Goal: Information Seeking & Learning: Stay updated

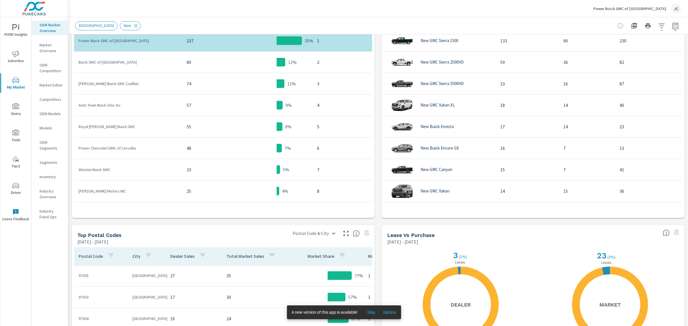
scroll to position [460, 0]
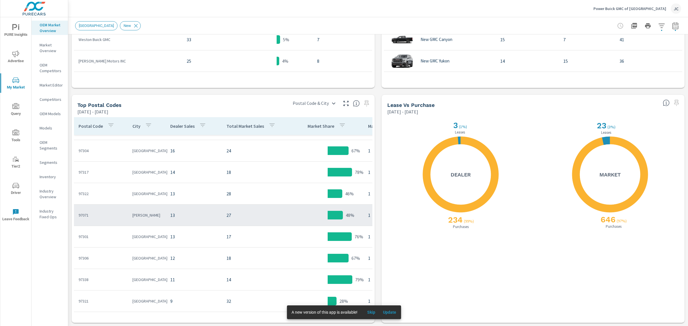
scroll to position [107, 0]
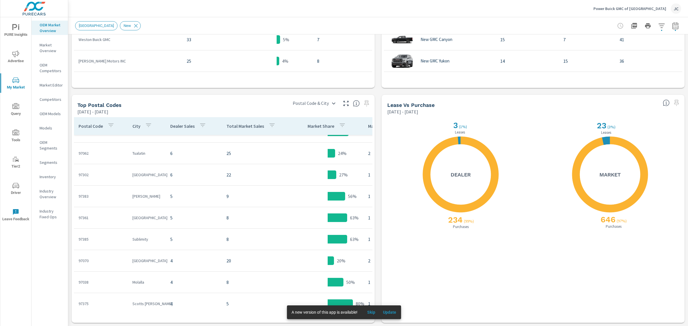
scroll to position [251, 0]
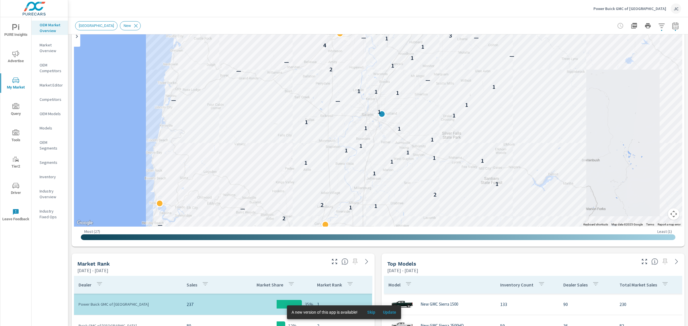
scroll to position [66, 0]
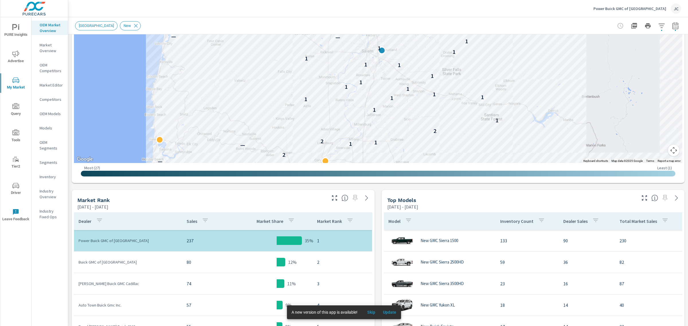
scroll to position [135, 0]
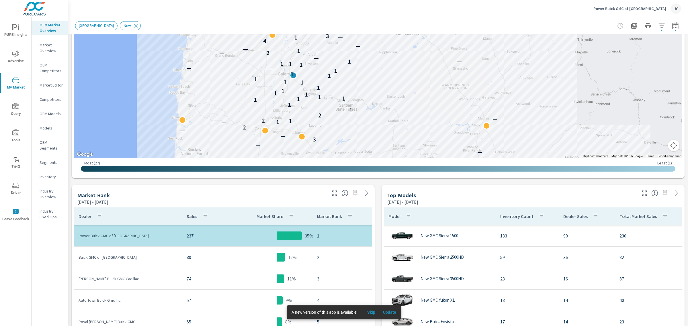
click at [668, 147] on button "Map camera controls" at bounding box center [673, 145] width 11 height 11
click at [668, 142] on button "Map camera controls" at bounding box center [673, 145] width 11 height 11
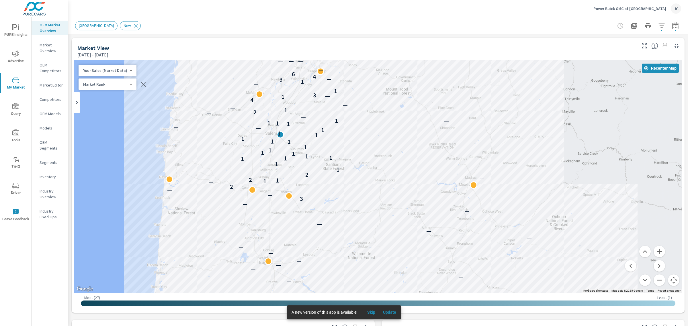
drag, startPoint x: 259, startPoint y: 158, endPoint x: 245, endPoint y: 83, distance: 77.1
click at [245, 83] on div "— — — — — — — — — — — — — — — — — — — — — — — 3 — — 2 — 1 1 2 — 2 1 1 1 1 1 1 1…" at bounding box center [378, 176] width 608 height 233
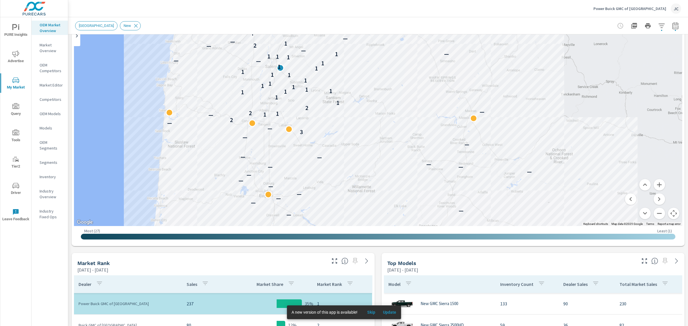
scroll to position [47, 0]
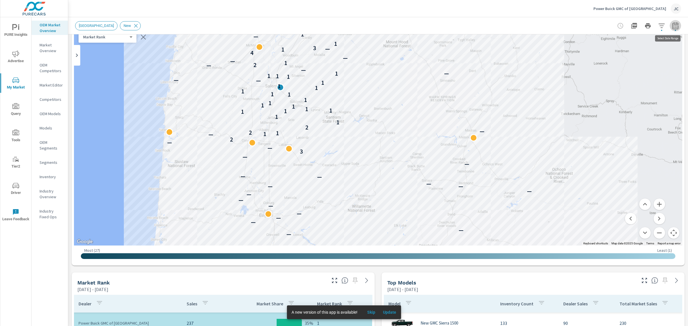
click at [672, 28] on icon "button" at bounding box center [675, 25] width 7 height 7
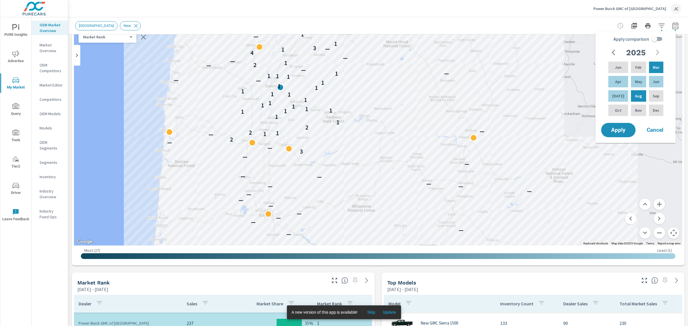
click at [653, 41] on input "Apply comparison" at bounding box center [654, 39] width 33 height 11
checkbox input "true"
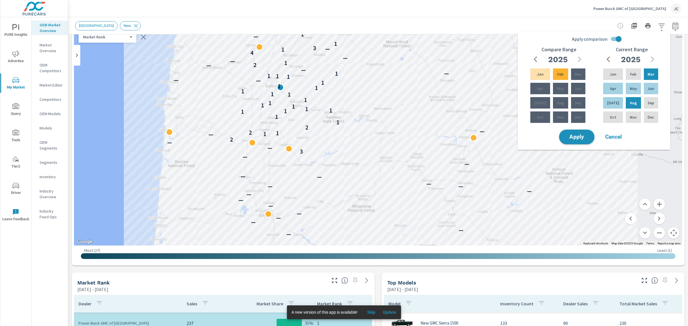
click at [574, 141] on button "Apply" at bounding box center [577, 137] width 36 height 15
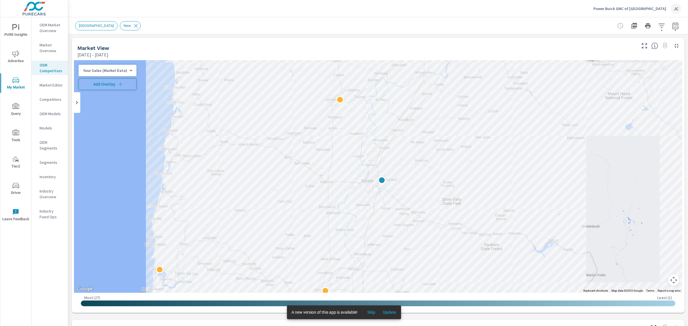
click at [121, 85] on icon "button" at bounding box center [120, 84] width 6 height 6
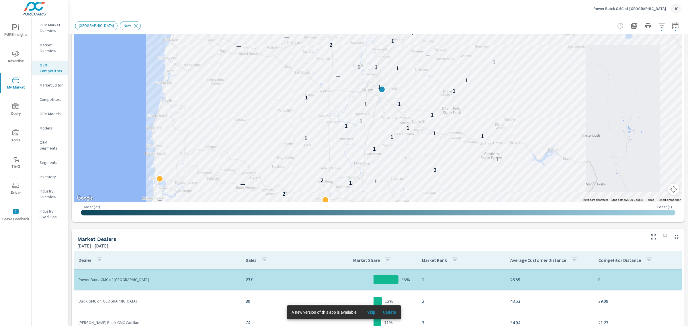
scroll to position [59, 0]
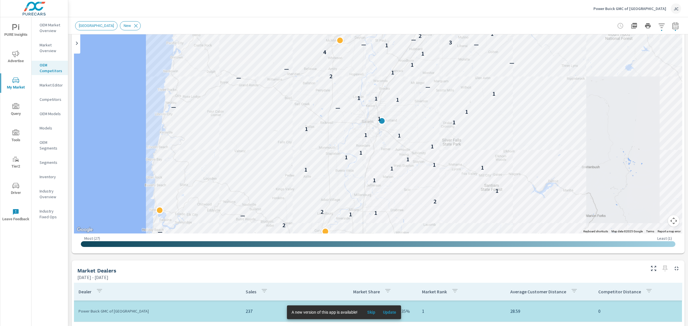
click at [281, 105] on div "— — — — — — — — — — — — — — — — — — 3 — — 2 — 1 1 2 — 2 1 1 1 1 1 1 1 1 1 1 1 1…" at bounding box center [378, 117] width 608 height 233
click at [281, 27] on icon "button" at bounding box center [675, 27] width 4 height 2
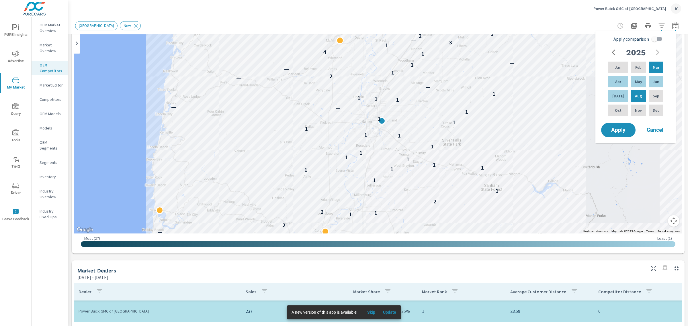
click at [281, 39] on input "Apply comparison" at bounding box center [654, 39] width 33 height 11
checkbox input "true"
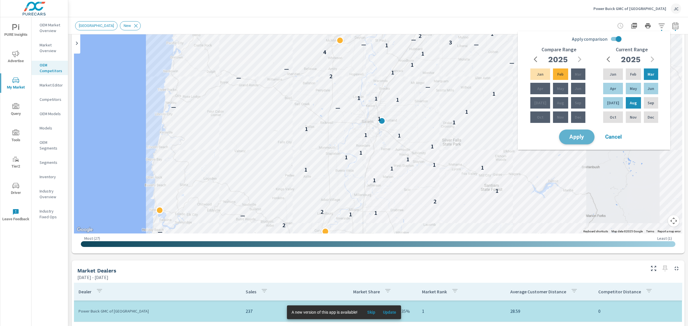
click at [281, 133] on button "Apply" at bounding box center [577, 137] width 36 height 15
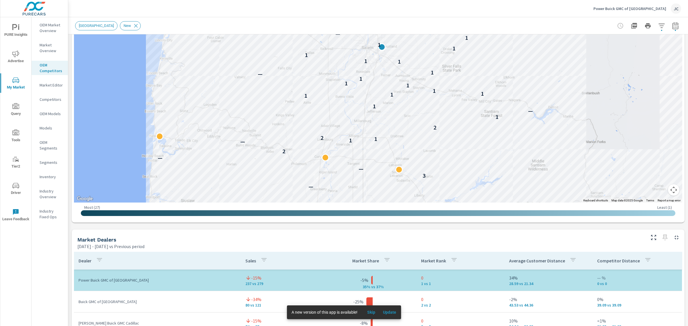
scroll to position [185, 0]
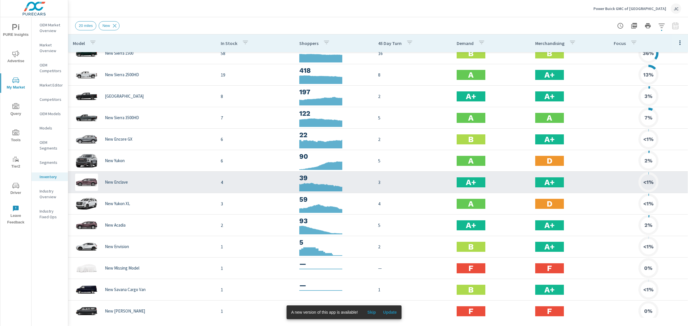
scroll to position [83, 0]
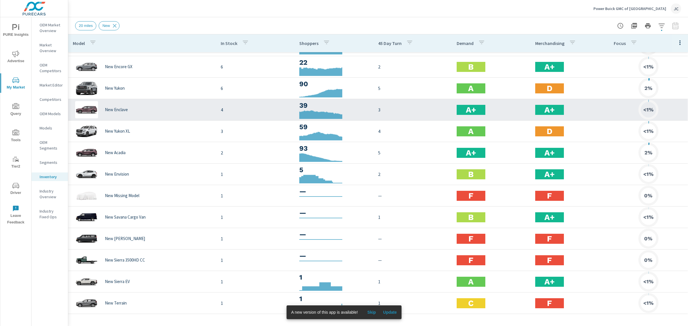
scroll to position [38, 0]
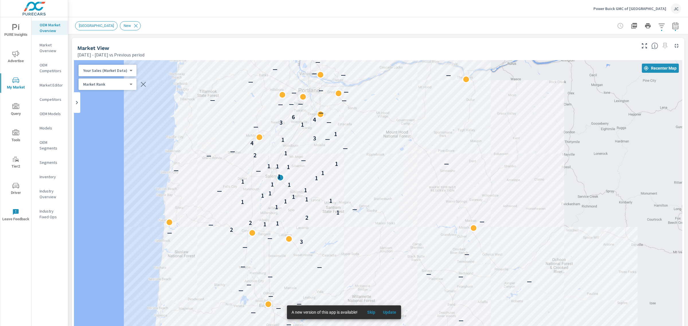
click at [365, 22] on div "New Market Area New" at bounding box center [338, 25] width 526 height 9
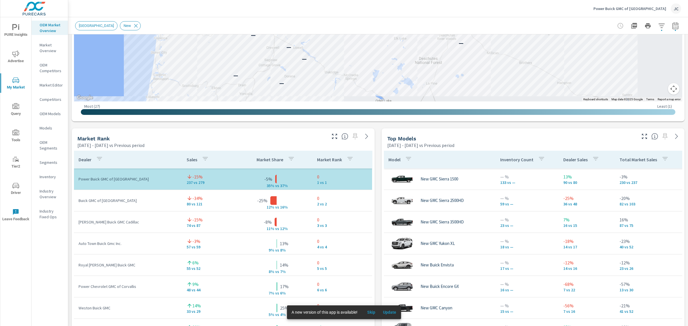
scroll to position [310, 0]
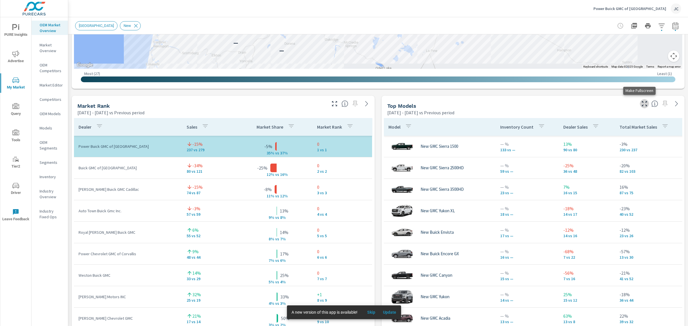
click at [641, 104] on icon "button" at bounding box center [644, 103] width 7 height 7
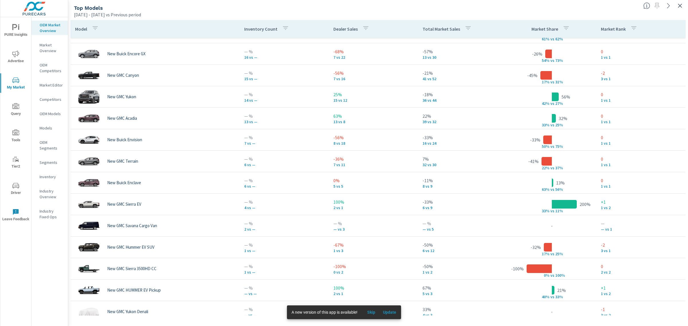
scroll to position [134, 0]
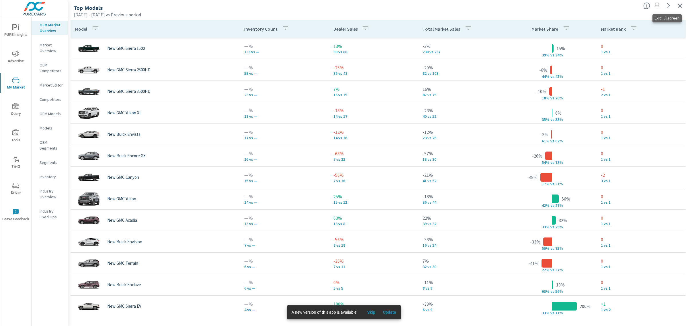
click at [683, 3] on icon "button" at bounding box center [679, 5] width 7 height 7
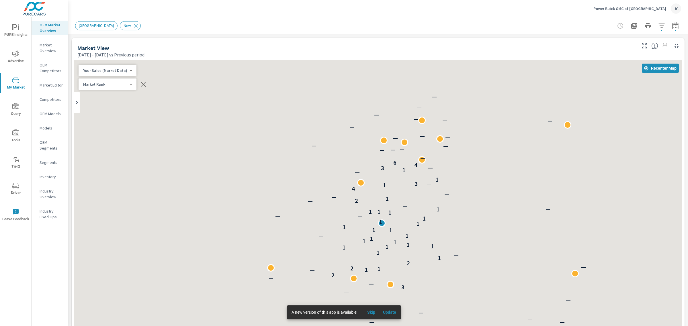
scroll to position [64, 0]
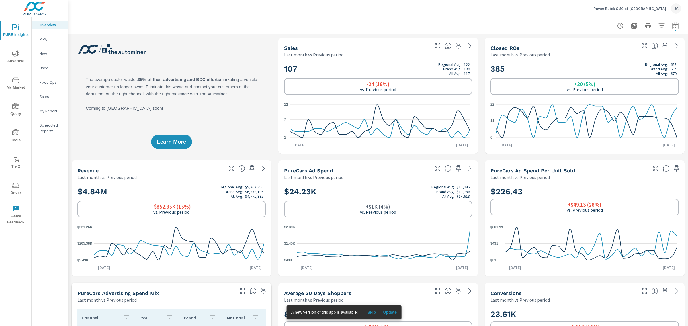
drag, startPoint x: 215, startPoint y: 5, endPoint x: 203, endPoint y: 44, distance: 40.9
click at [201, 12] on div "Power Buick GMC of [PERSON_NAME]" at bounding box center [378, 8] width 606 height 17
click at [659, 25] on icon "button" at bounding box center [661, 25] width 7 height 7
click at [652, 40] on li "Condition" at bounding box center [618, 41] width 87 height 14
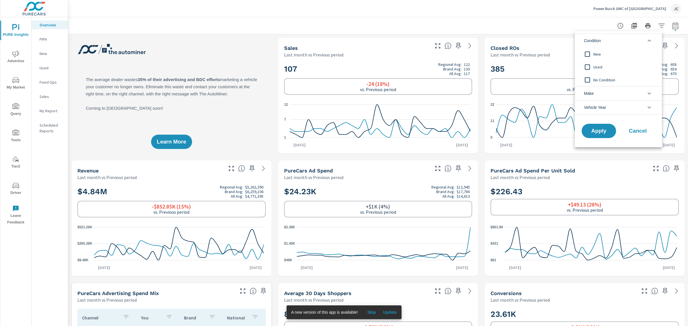
click at [634, 132] on span "Cancel" at bounding box center [637, 130] width 23 height 5
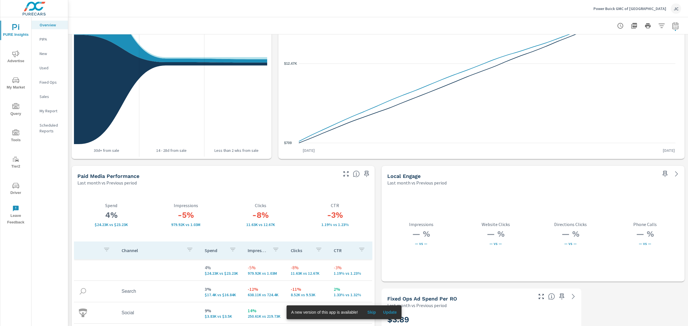
scroll to position [934, 0]
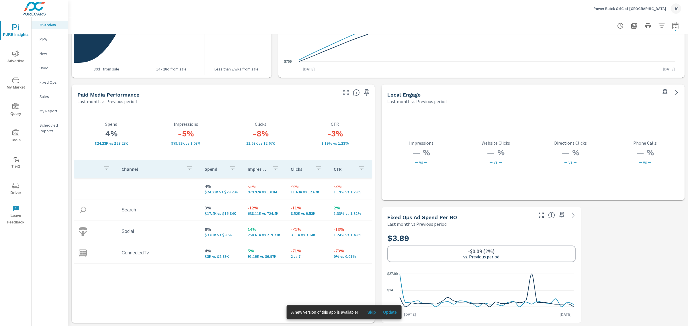
click at [394, 313] on span "Update" at bounding box center [390, 312] width 14 height 5
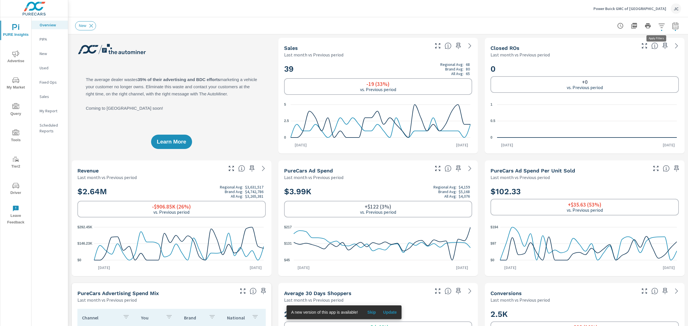
click at [658, 25] on icon "button" at bounding box center [661, 25] width 6 height 4
click at [635, 44] on li "Condition" at bounding box center [618, 41] width 87 height 14
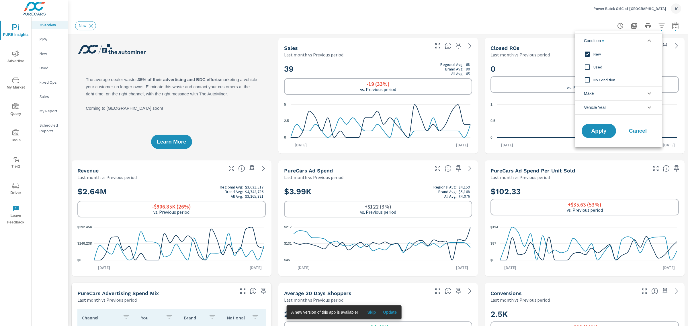
click at [639, 135] on button "Cancel" at bounding box center [637, 131] width 34 height 14
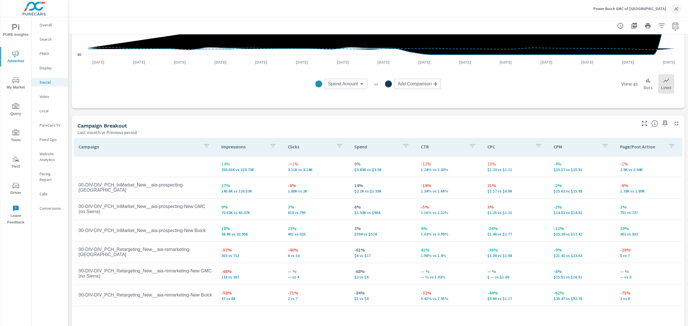
scroll to position [199, 0]
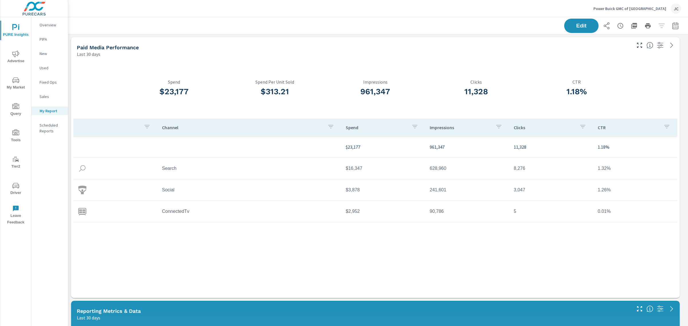
click at [281, 24] on button "button" at bounding box center [674, 25] width 11 height 11
select select "Last 30 days"
click at [281, 62] on p "+ Add comparison" at bounding box center [629, 64] width 73 height 7
select select "Previous period"
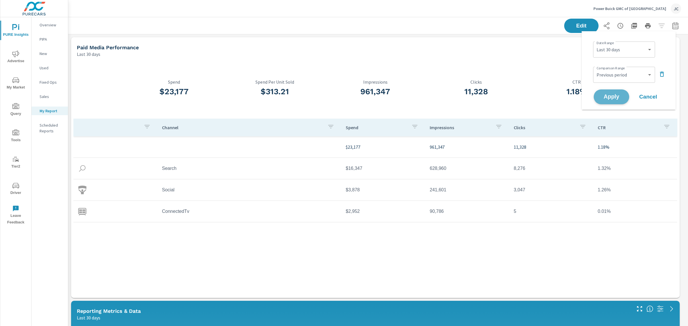
click at [281, 98] on span "Apply" at bounding box center [610, 96] width 23 height 5
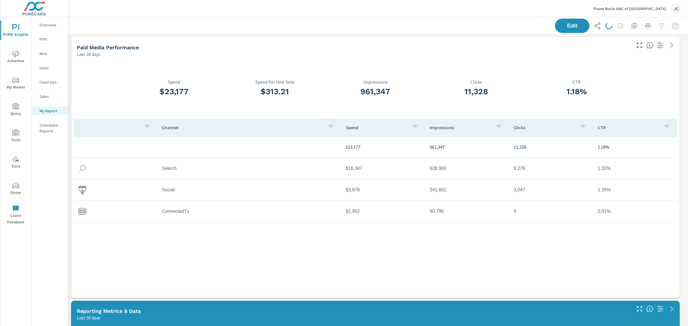
scroll to position [1727, 625]
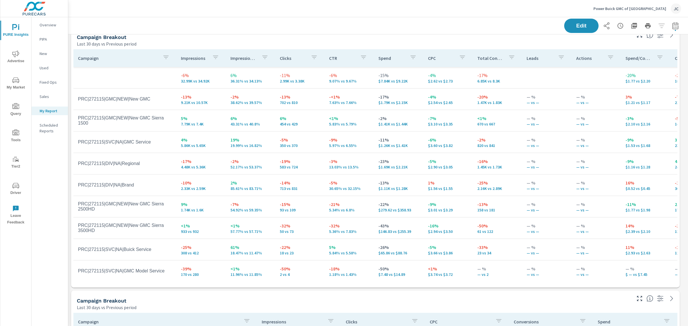
scroll to position [537, 0]
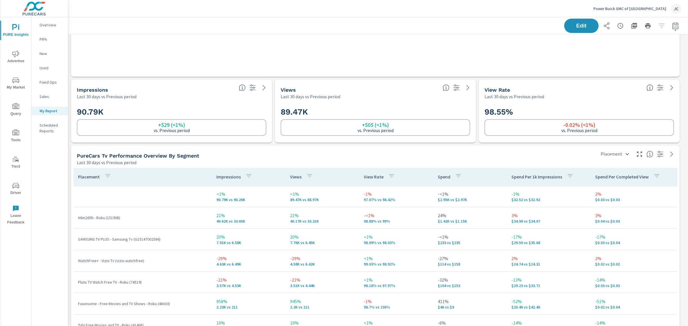
scroll to position [1218, 0]
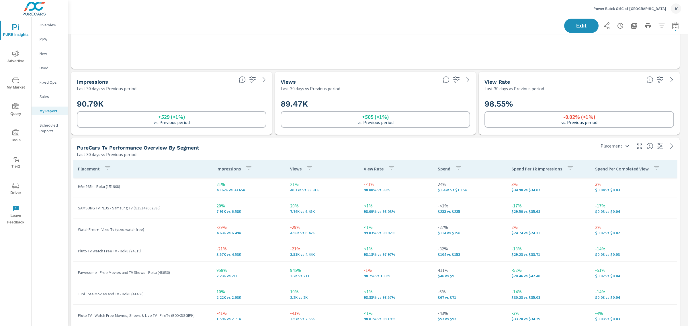
scroll to position [28, 0]
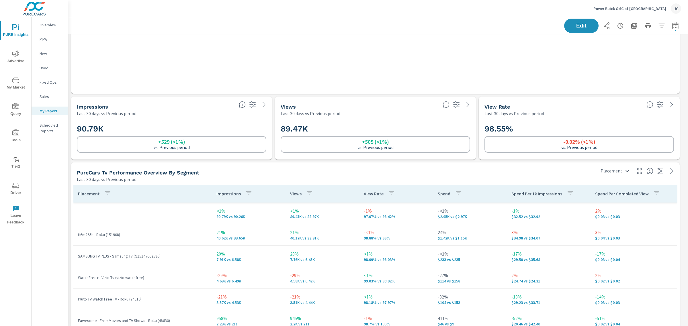
scroll to position [1254, 0]
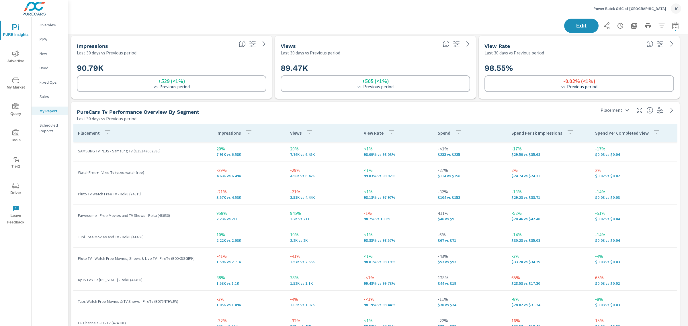
scroll to position [38, 0]
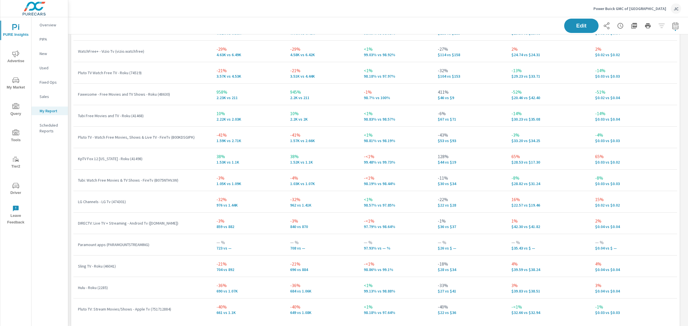
scroll to position [1424, 0]
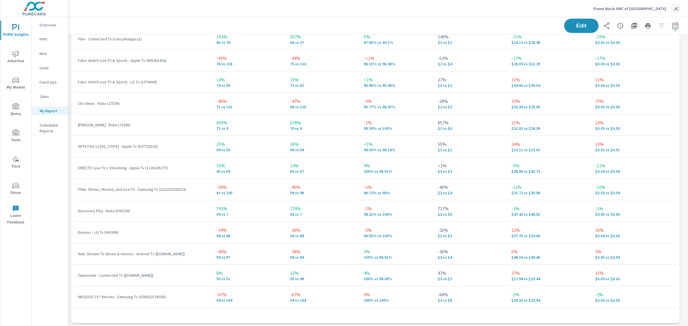
scroll to position [1970, 0]
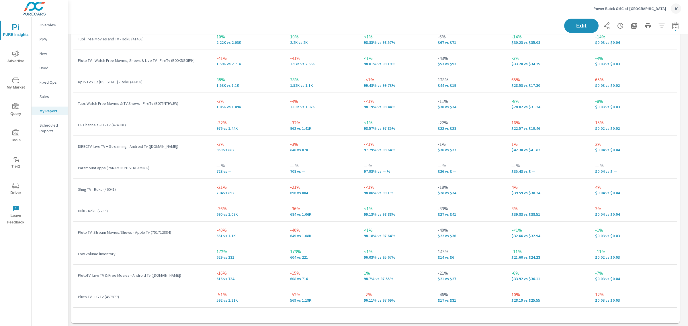
scroll to position [45, 0]
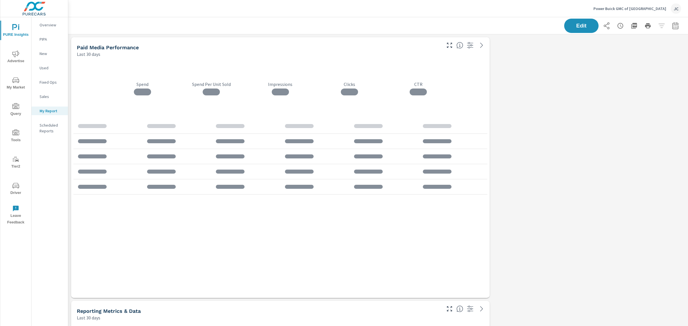
scroll to position [1727, 625]
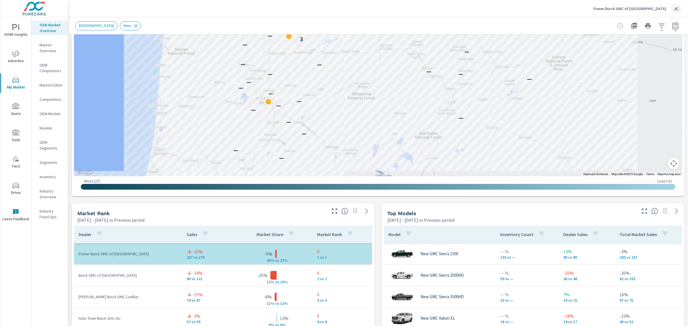
scroll to position [307, 0]
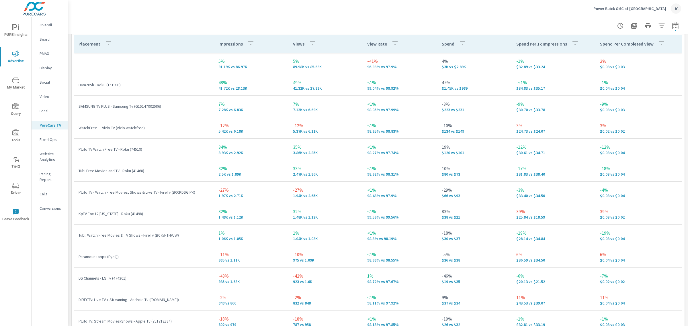
scroll to position [952, 0]
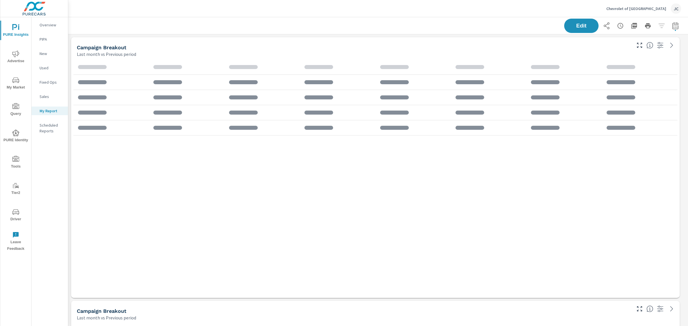
scroll to position [1068, 625]
